Goal: Book appointment/travel/reservation

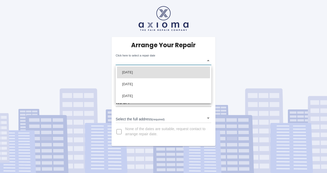
click at [207, 59] on body "Arrange Your Repair Click here to select a repair date ​ Phone Number   * 07762…" at bounding box center [163, 86] width 327 height 173
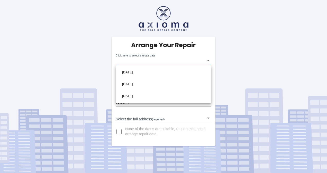
click at [238, 69] on div at bounding box center [163, 86] width 327 height 173
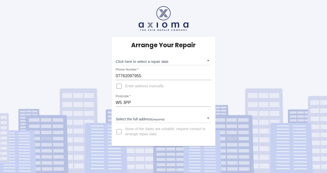
click at [269, 52] on div "Arrange Your Repair Click here to select a repair date ​ Phone Number   * 07762…" at bounding box center [163, 73] width 335 height 146
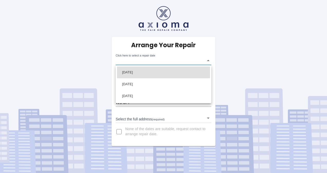
click at [177, 61] on body "Arrange Your Repair Click here to select a repair date ​ Phone Number   * 07762…" at bounding box center [163, 86] width 327 height 173
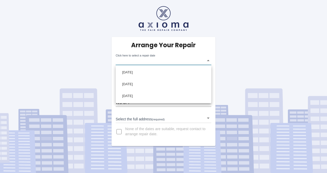
click at [211, 59] on div at bounding box center [163, 86] width 327 height 173
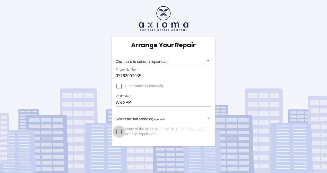
click at [121, 130] on input "None of the dates are suitable, request contact to arrange repair date." at bounding box center [119, 132] width 12 height 12
checkbox input "true"
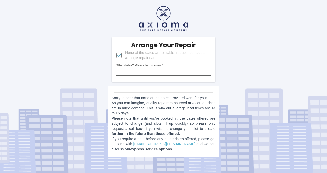
click at [143, 69] on input "Other dates? Please let us know.   *" at bounding box center [164, 72] width 96 height 8
type input "27/09/25, 29/09/25, 01/10/25, 03/10/25, 06/10/25, 07/10/25, 08/10/25, 09/10/25,…"
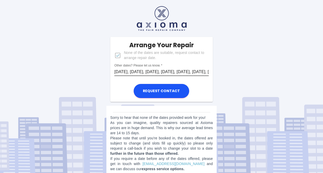
click at [196, 71] on input "27/09/25, 29/09/25, 01/10/25, 03/10/25, 06/10/25, 07/10/25, 08/10/25, 09/10/25,…" at bounding box center [161, 72] width 94 height 8
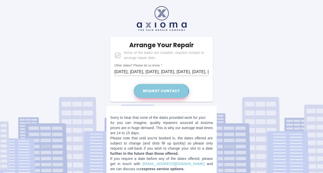
click at [150, 88] on button "Request contact" at bounding box center [162, 91] width 56 height 14
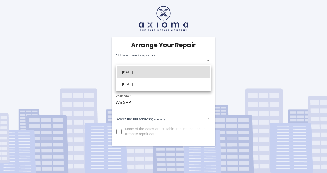
click at [203, 60] on body "Arrange Your Repair Click here to select a repair date ​ Phone Number   * 07762…" at bounding box center [163, 86] width 327 height 173
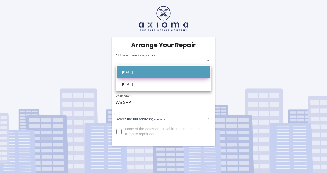
click at [151, 71] on li "[DATE]" at bounding box center [163, 73] width 93 height 12
type input "[DATE]T00:00:00.000Z"
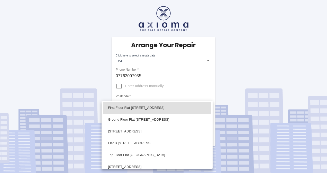
click at [160, 120] on body "Arrange Your Repair Click here to select a repair date [DATE] [DATE]T00:00:00.0…" at bounding box center [163, 86] width 327 height 173
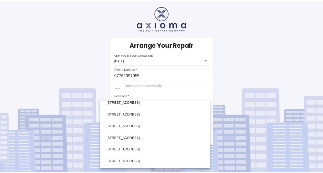
scroll to position [542, 0]
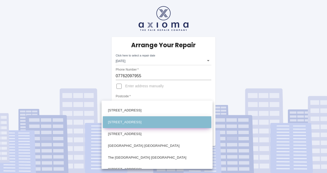
click at [140, 118] on li "[STREET_ADDRESS]" at bounding box center [157, 123] width 109 height 12
type input "[STREET_ADDRESS]"
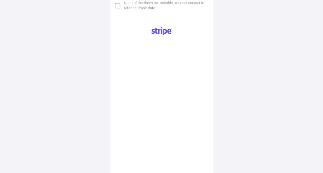
scroll to position [263, 0]
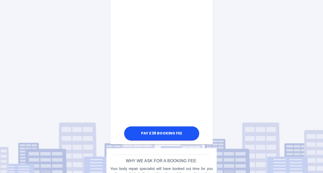
scroll to position [313, 0]
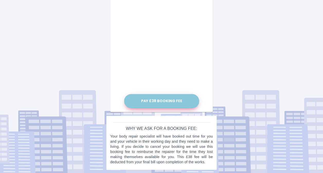
click at [165, 101] on button "Pay £38 Booking Fee" at bounding box center [161, 101] width 75 height 14
